Goal: Participate in discussion: Engage in conversation with other users on a specific topic

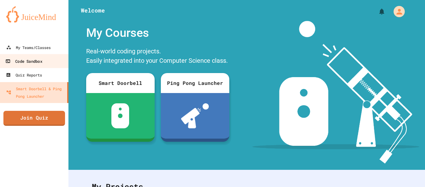
click at [29, 66] on link "Code Sandbox" at bounding box center [34, 61] width 71 height 14
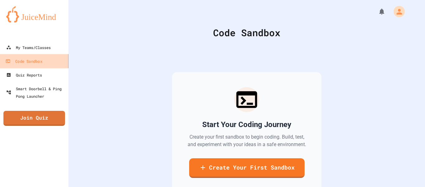
click at [48, 57] on link "Code Sandbox" at bounding box center [34, 61] width 71 height 14
click at [48, 47] on div "My Teams/Classes" at bounding box center [28, 47] width 45 height 7
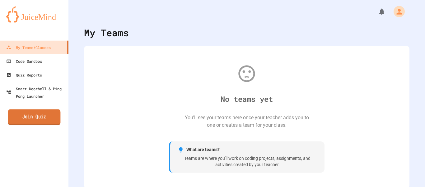
click at [48, 114] on link "Join Quiz" at bounding box center [34, 117] width 53 height 16
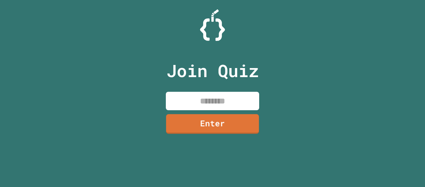
click at [226, 100] on input at bounding box center [212, 101] width 93 height 18
type input "********"
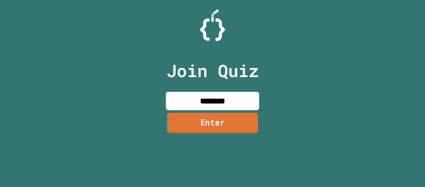
click at [209, 126] on link "Enter" at bounding box center [212, 122] width 91 height 21
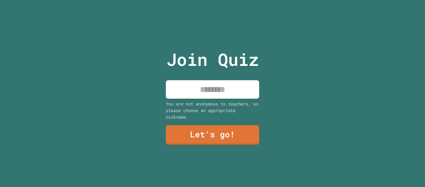
click at [239, 91] on input at bounding box center [212, 89] width 93 height 18
type input "****"
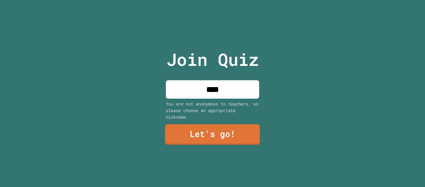
click at [240, 143] on link "Let's go!" at bounding box center [212, 134] width 95 height 21
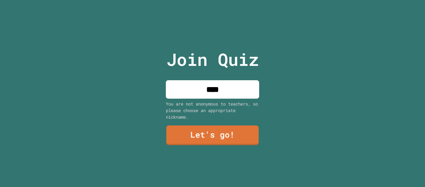
click at [213, 0] on div at bounding box center [213, 0] width 0 height 0
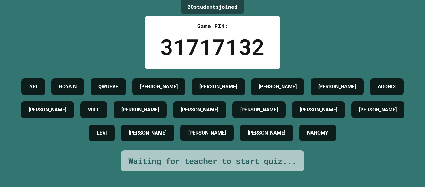
click at [278, 113] on h4 "[PERSON_NAME]" at bounding box center [259, 109] width 38 height 7
drag, startPoint x: 345, startPoint y: 108, endPoint x: 331, endPoint y: 114, distance: 15.4
click at [278, 113] on h4 "[PERSON_NAME]" at bounding box center [259, 109] width 38 height 7
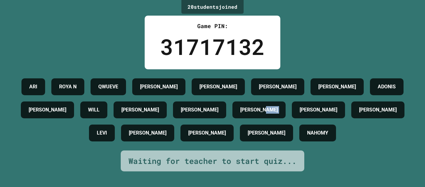
click at [278, 113] on h4 "[PERSON_NAME]" at bounding box center [259, 109] width 38 height 7
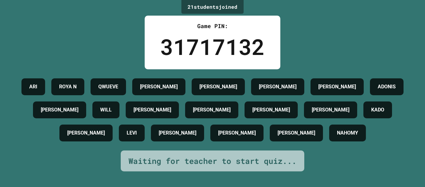
click at [391, 42] on div "21 student s joined Game PIN: 31717132 [PERSON_NAME] AIDEN [PERSON_NAME] [PERSO…" at bounding box center [212, 93] width 425 height 187
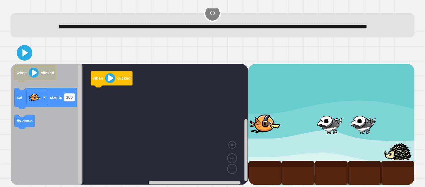
scroll to position [17, 0]
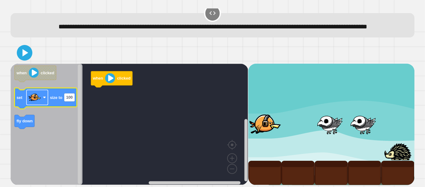
click at [36, 99] on image "Blockly Workspace" at bounding box center [35, 97] width 12 height 12
click at [70, 95] on text "100" at bounding box center [69, 97] width 7 height 5
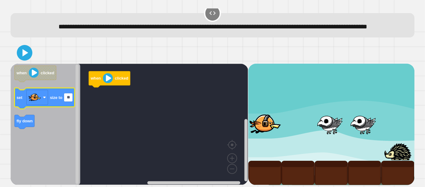
type input "***"
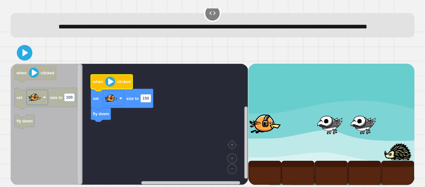
click at [116, 82] on icon "Blockly Workspace" at bounding box center [112, 82] width 42 height 16
click at [113, 81] on image "Blockly Workspace" at bounding box center [110, 81] width 10 height 10
click at [26, 51] on icon at bounding box center [25, 52] width 7 height 9
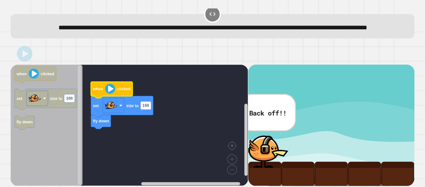
scroll to position [0, 0]
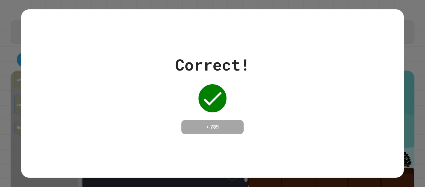
click at [407, 82] on div "Correct! + 789" at bounding box center [212, 93] width 425 height 187
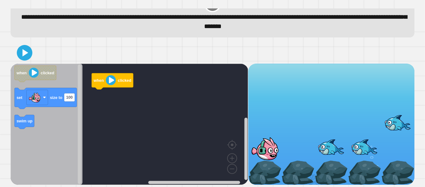
scroll to position [17, 0]
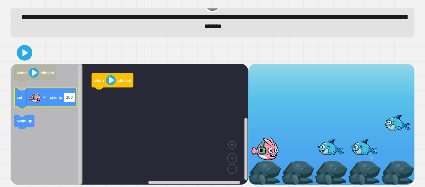
click at [68, 96] on text "100" at bounding box center [69, 97] width 7 height 5
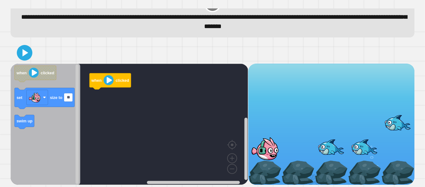
type input "***"
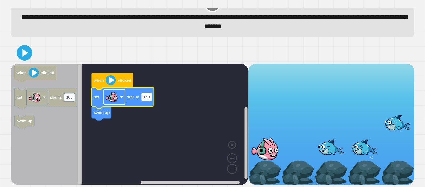
click at [113, 100] on image "Blockly Workspace" at bounding box center [112, 96] width 12 height 12
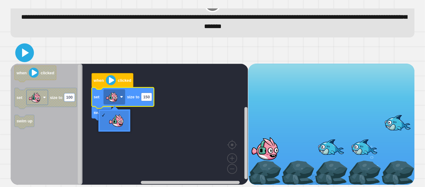
click at [26, 50] on icon at bounding box center [24, 52] width 15 height 15
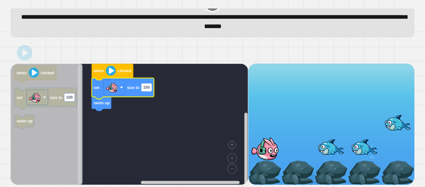
click at [168, 139] on rect "Blockly Workspace" at bounding box center [130, 124] width 238 height 121
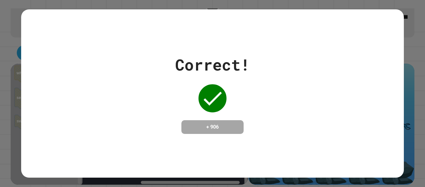
click at [263, 117] on div "Correct! + 906" at bounding box center [212, 93] width 383 height 81
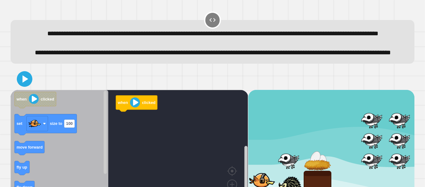
scroll to position [48, 0]
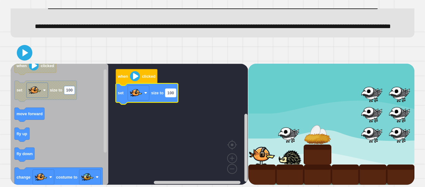
click at [170, 93] on text "100" at bounding box center [171, 92] width 7 height 5
type input "**"
click at [201, 153] on rect "Blockly Workspace" at bounding box center [130, 124] width 238 height 121
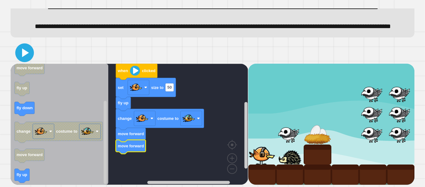
click at [22, 51] on icon at bounding box center [25, 52] width 7 height 9
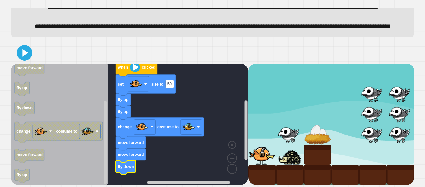
drag, startPoint x: 32, startPoint y: 56, endPoint x: 30, endPoint y: 53, distance: 3.5
click at [31, 54] on div at bounding box center [213, 53] width 404 height 22
click at [29, 52] on icon at bounding box center [24, 52] width 15 height 15
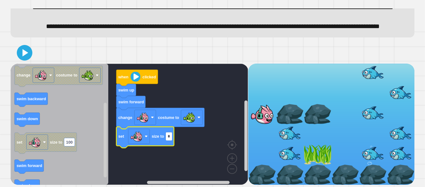
type input "**"
click at [197, 141] on rect "Blockly Workspace" at bounding box center [130, 124] width 238 height 121
click at [139, 138] on image "Blockly Workspace" at bounding box center [136, 136] width 12 height 12
click at [204, 144] on rect "Blockly Workspace" at bounding box center [130, 124] width 238 height 121
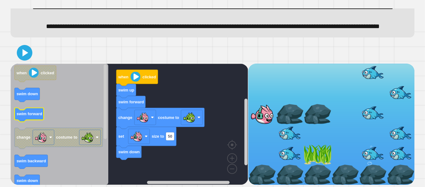
click at [54, 131] on icon "when clicked swim down swim forward change costume to swim backward swim down s…" at bounding box center [60, 124] width 98 height 121
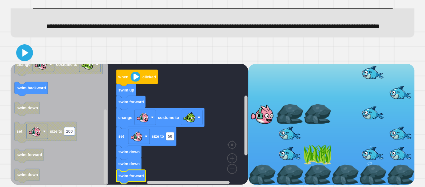
click at [23, 55] on icon at bounding box center [25, 53] width 6 height 8
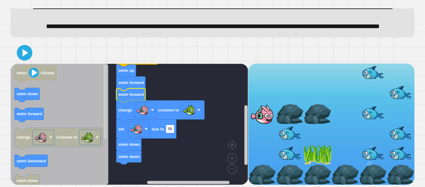
click at [36, 124] on icon "Blockly Workspace" at bounding box center [60, 124] width 98 height 121
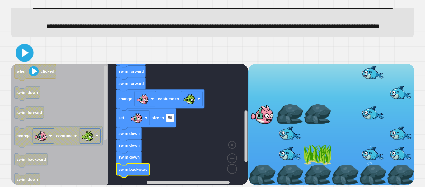
click at [26, 50] on icon at bounding box center [24, 52] width 14 height 14
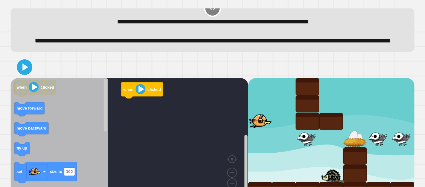
scroll to position [38, 0]
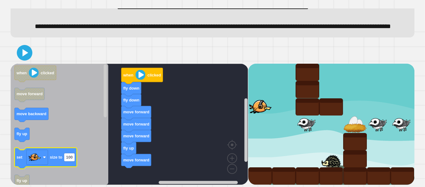
click at [120, 177] on div "when clicked fly down fly down move forward move forward move forward fly up mo…" at bounding box center [130, 124] width 238 height 121
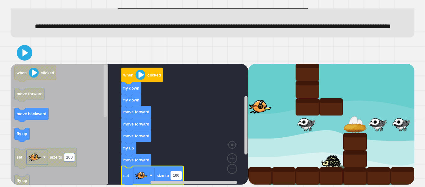
click at [176, 176] on text "100" at bounding box center [176, 175] width 7 height 5
type input "**"
click at [187, 144] on rect "Blockly Workspace" at bounding box center [130, 124] width 238 height 121
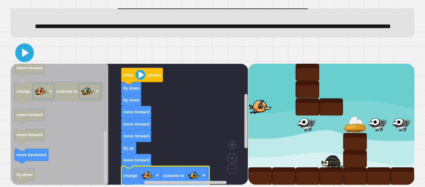
click at [21, 52] on icon at bounding box center [24, 52] width 15 height 15
